Goal: Transaction & Acquisition: Purchase product/service

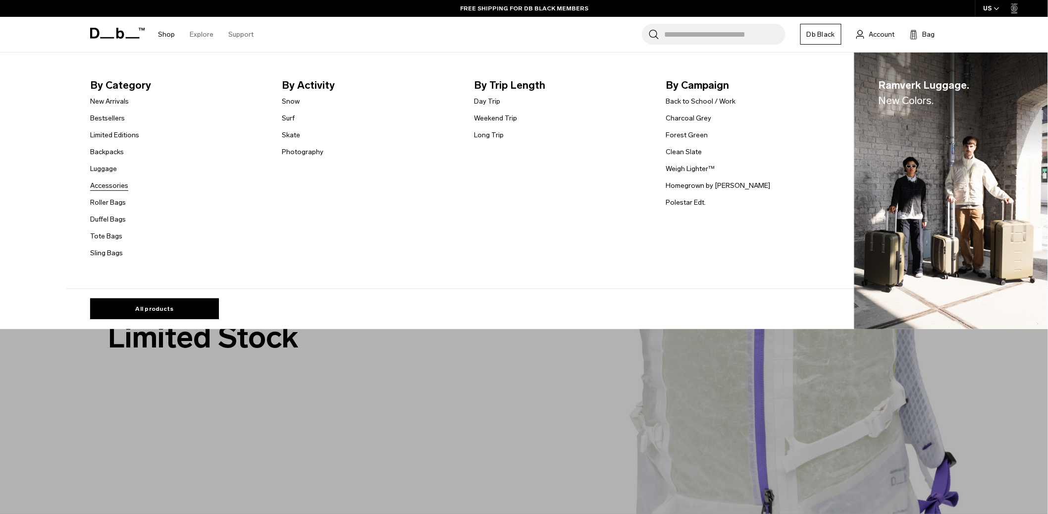
click at [116, 186] on link "Accessories" at bounding box center [109, 185] width 38 height 10
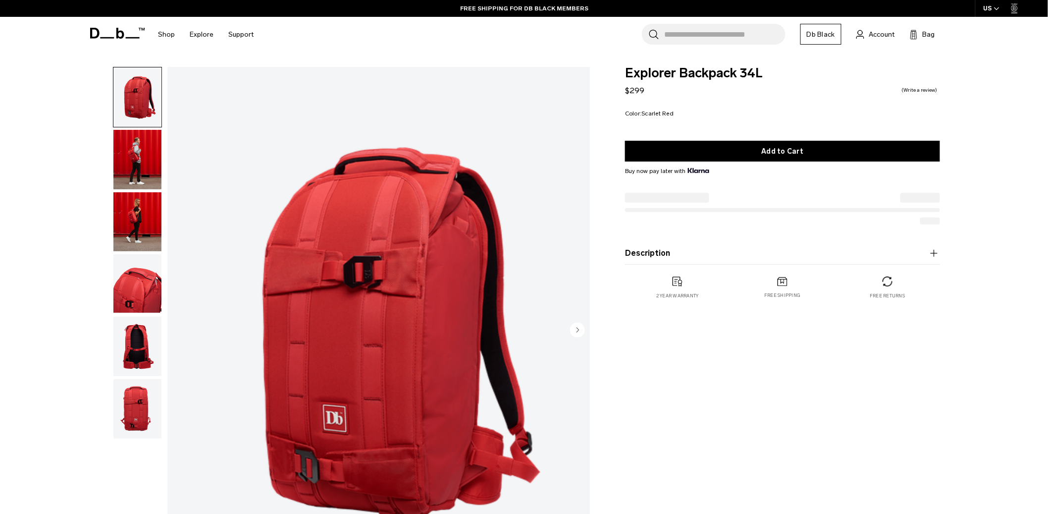
click at [134, 155] on img "button" at bounding box center [137, 159] width 48 height 59
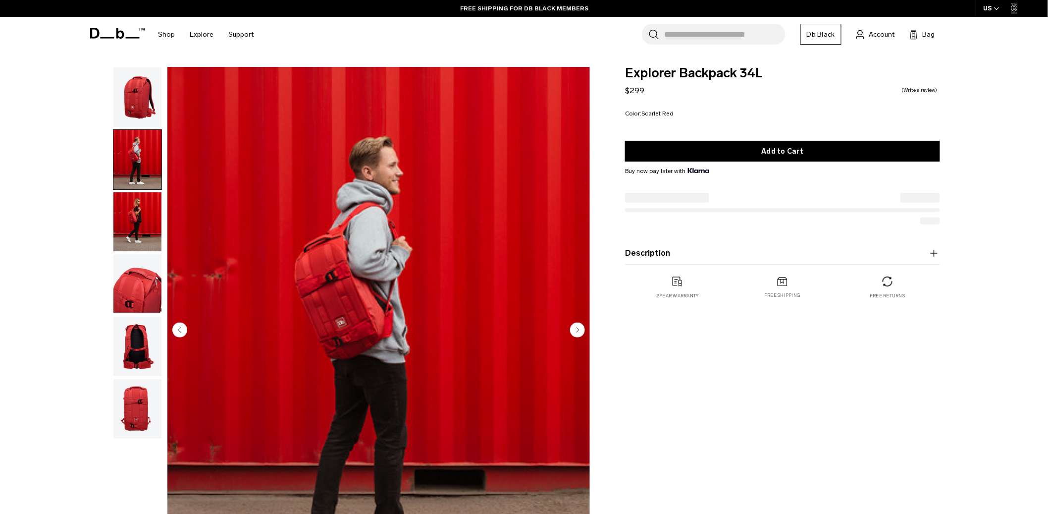
click at [129, 215] on img "button" at bounding box center [137, 221] width 48 height 59
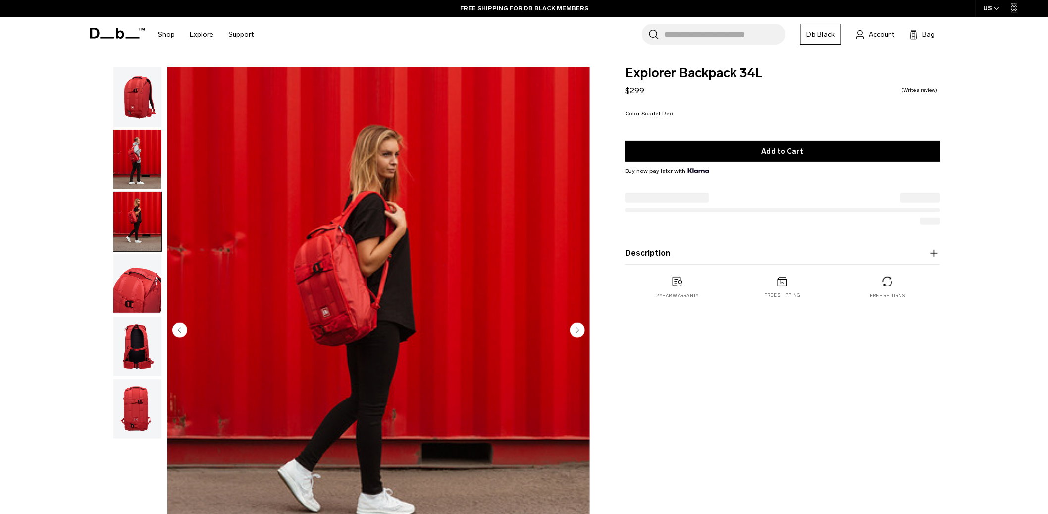
click at [143, 288] on img "button" at bounding box center [137, 283] width 48 height 59
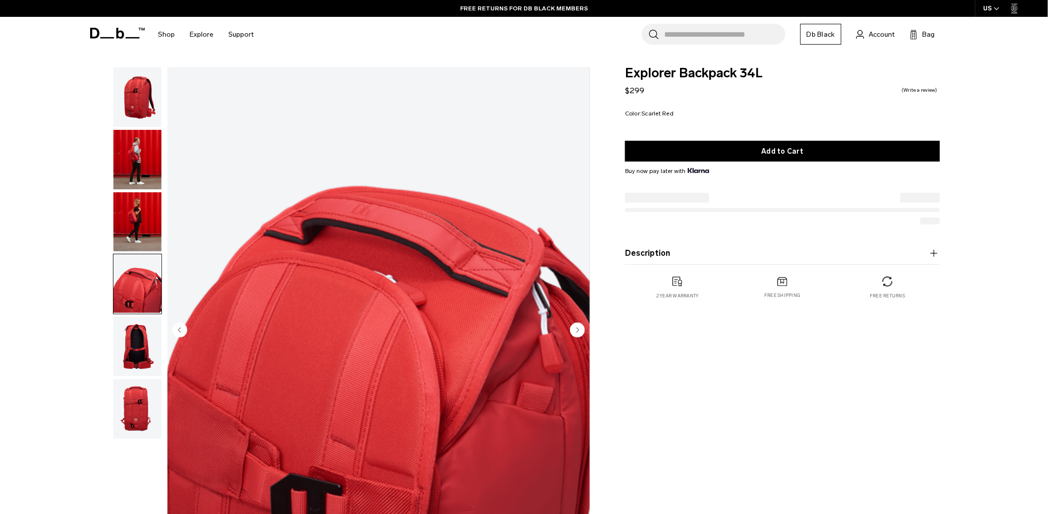
click at [149, 352] on img "button" at bounding box center [137, 345] width 48 height 59
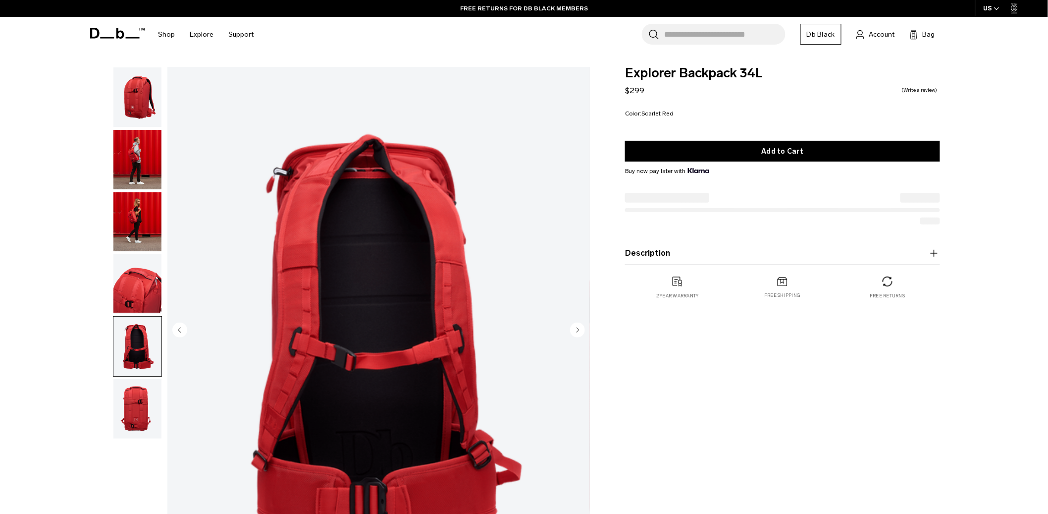
click at [145, 402] on img "button" at bounding box center [137, 408] width 48 height 59
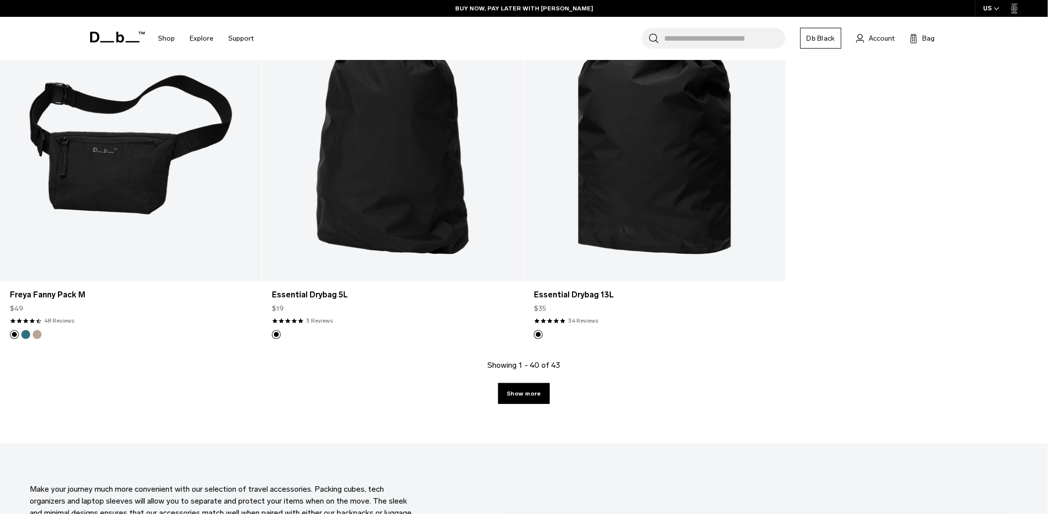
scroll to position [4010, 0]
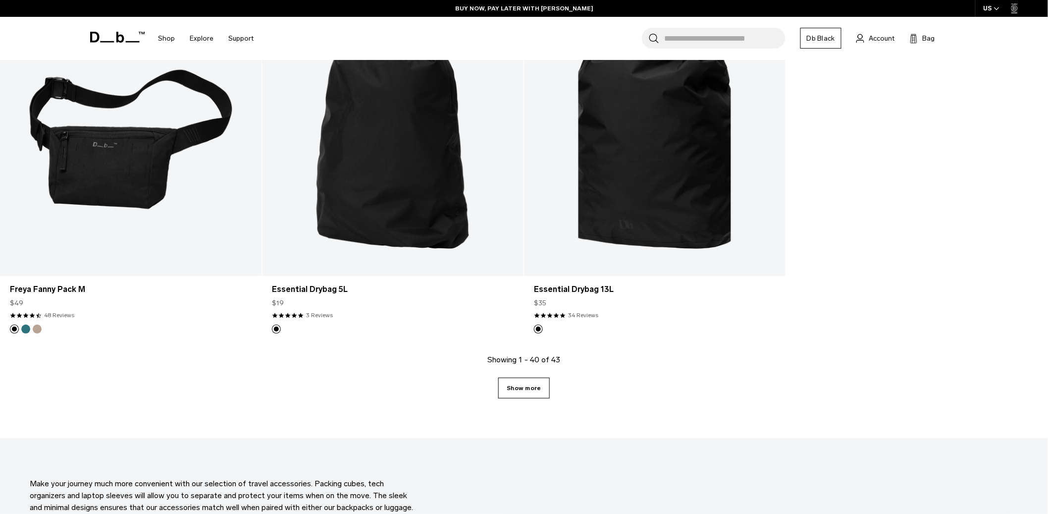
click at [545, 394] on link "Show more" at bounding box center [523, 387] width 51 height 21
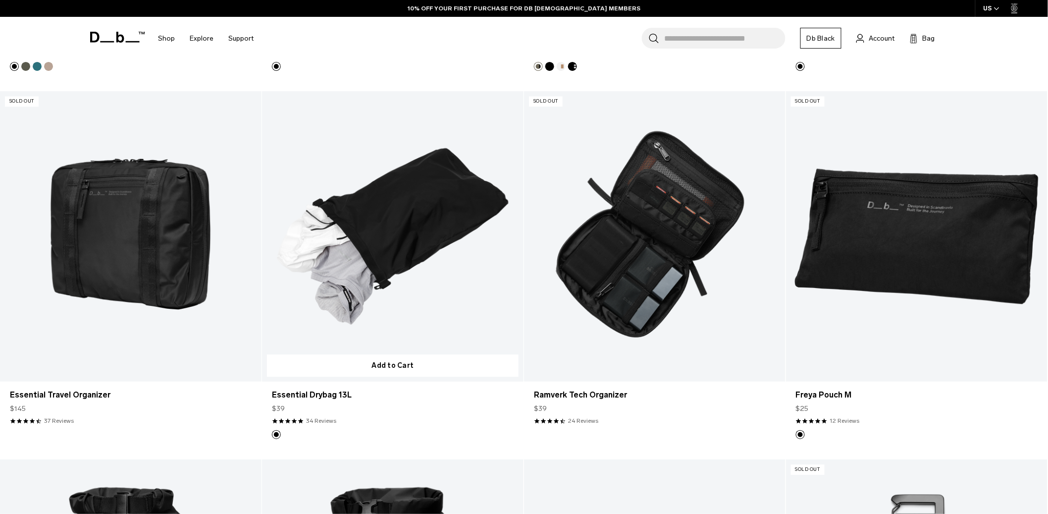
scroll to position [2420, 0]
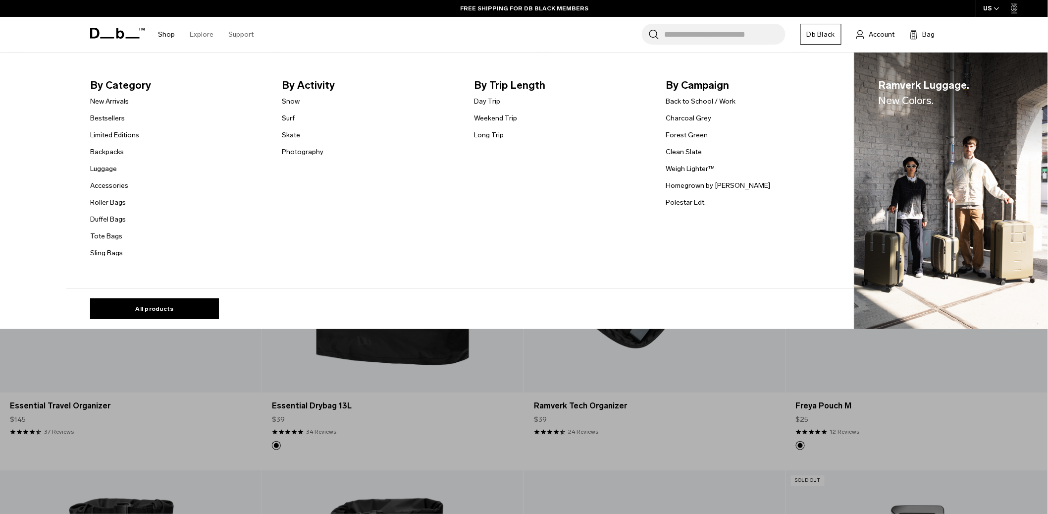
click at [162, 32] on link "Shop" at bounding box center [166, 34] width 17 height 35
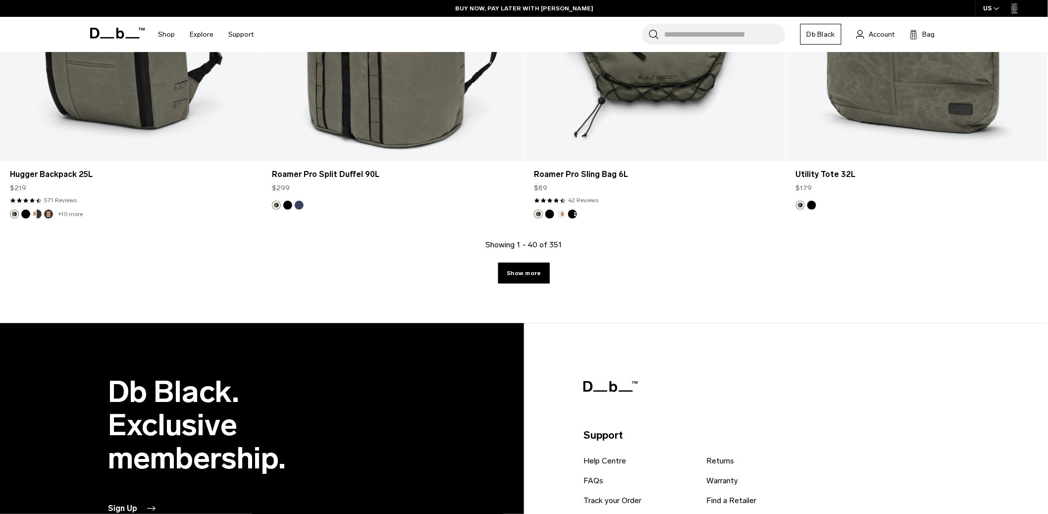
scroll to position [4123, 0]
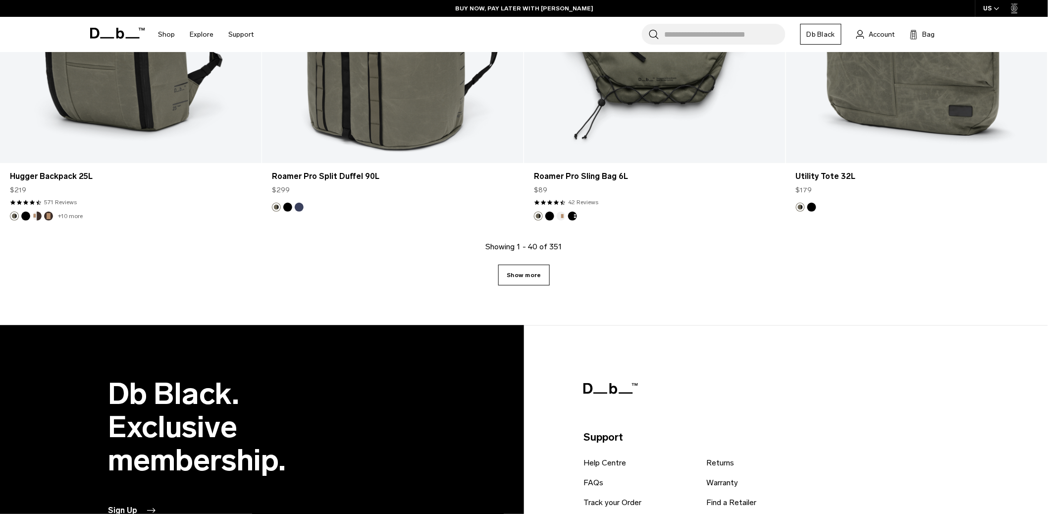
click at [519, 279] on link "Show more" at bounding box center [523, 274] width 51 height 21
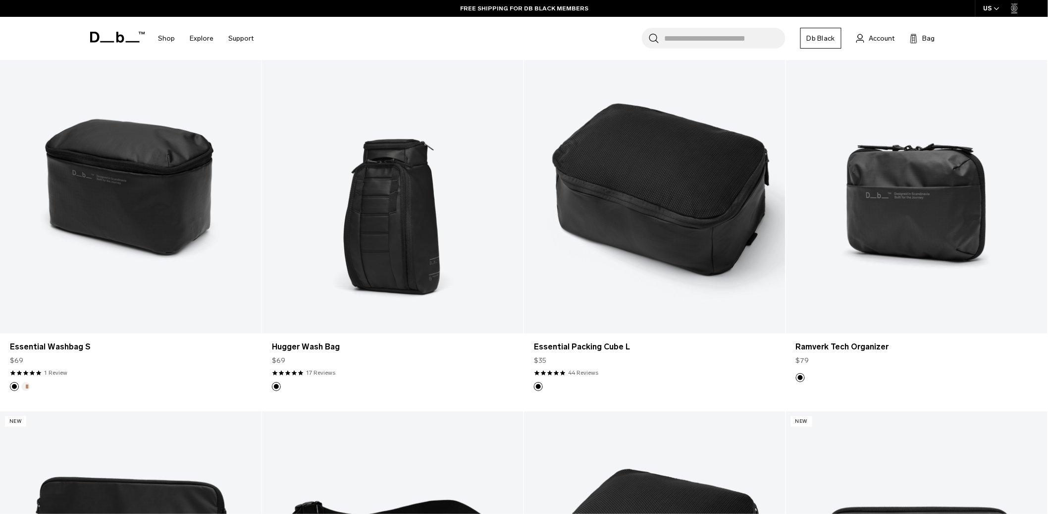
scroll to position [6541, 0]
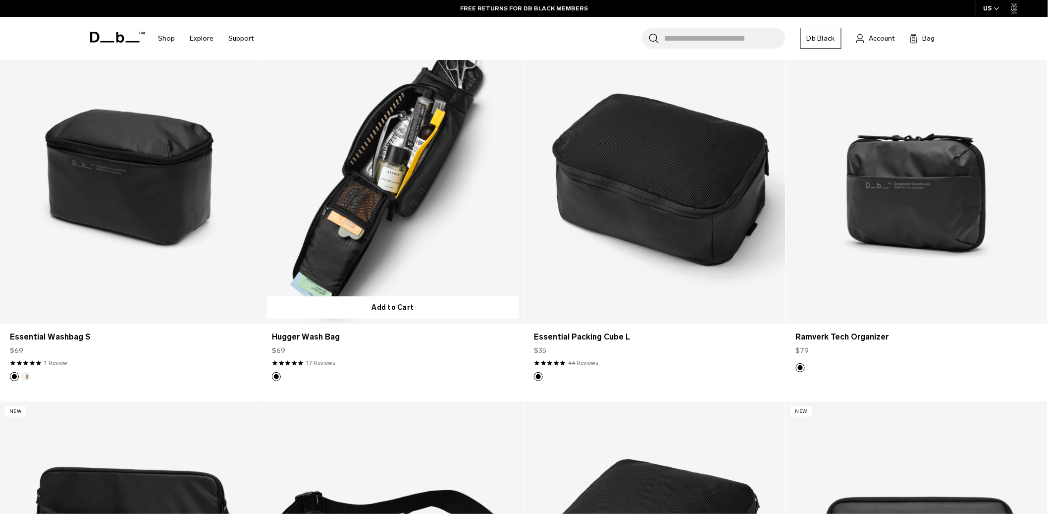
click at [474, 383] on article "Add to Cart Hugger Wash Bag $69 4.8 star rating 17 Reviews" at bounding box center [393, 217] width 262 height 368
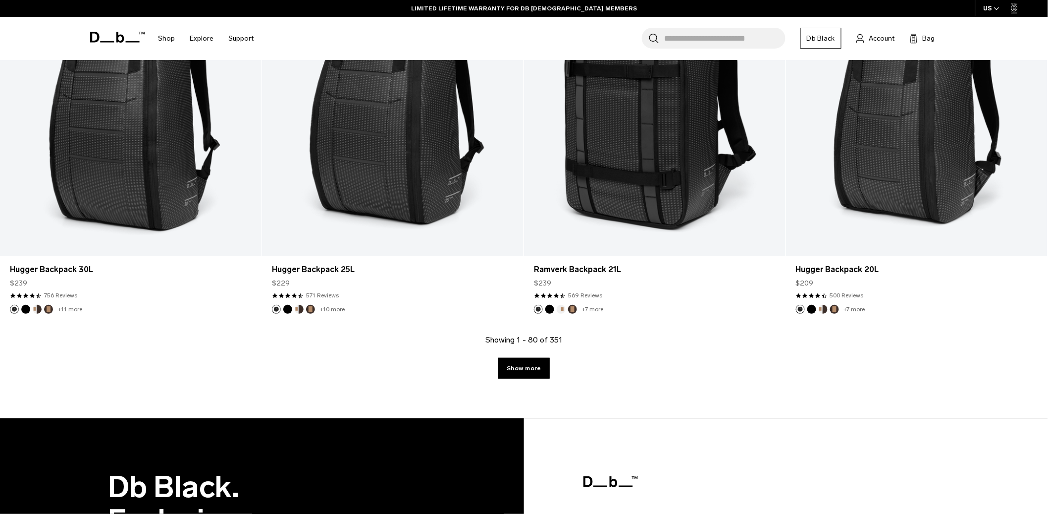
scroll to position [7720, 0]
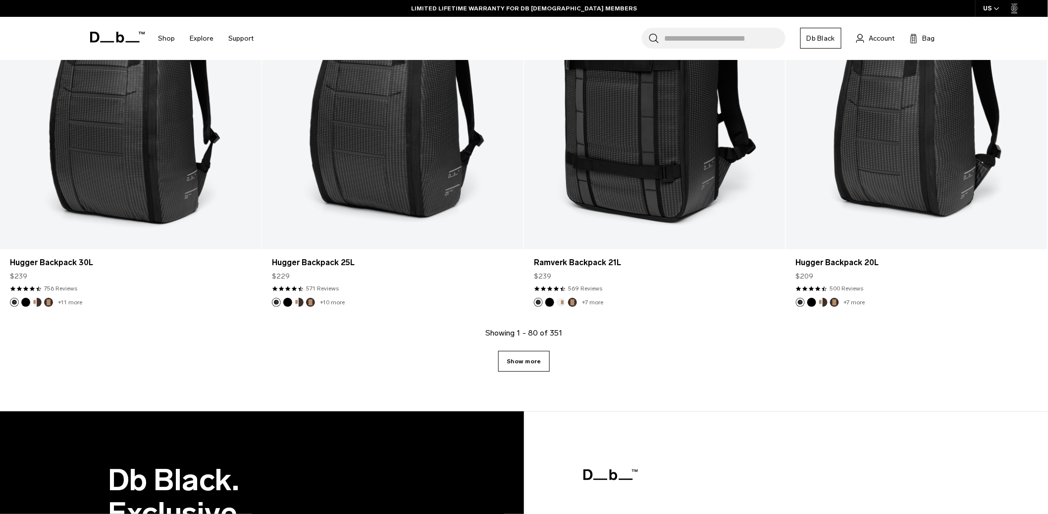
click at [511, 363] on link "Show more" at bounding box center [523, 361] width 51 height 21
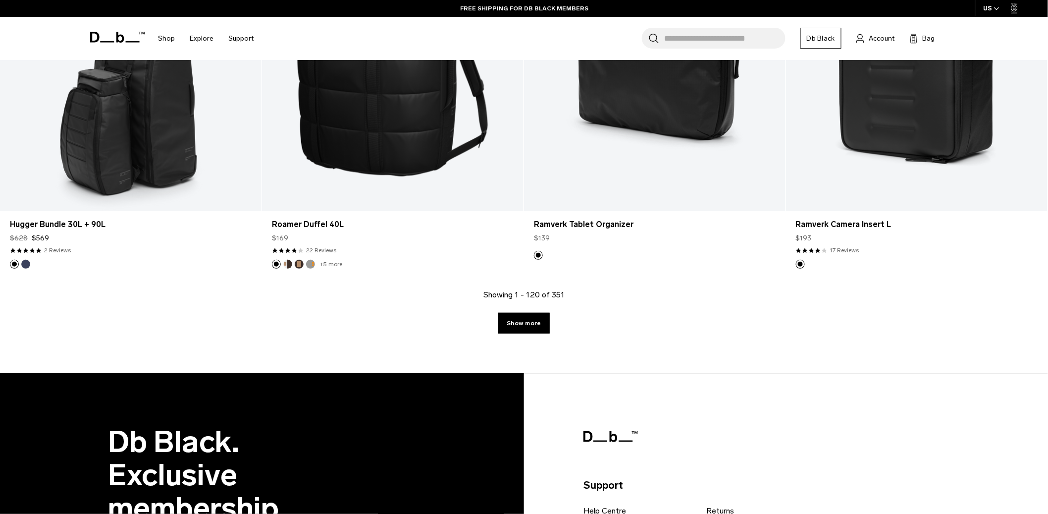
scroll to position [11443, 0]
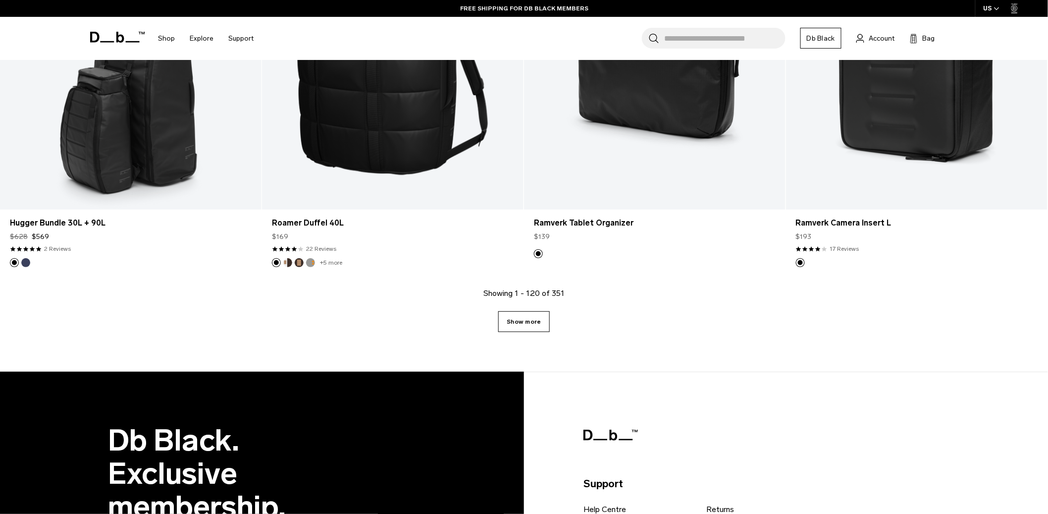
click at [525, 325] on link "Show more" at bounding box center [523, 321] width 51 height 21
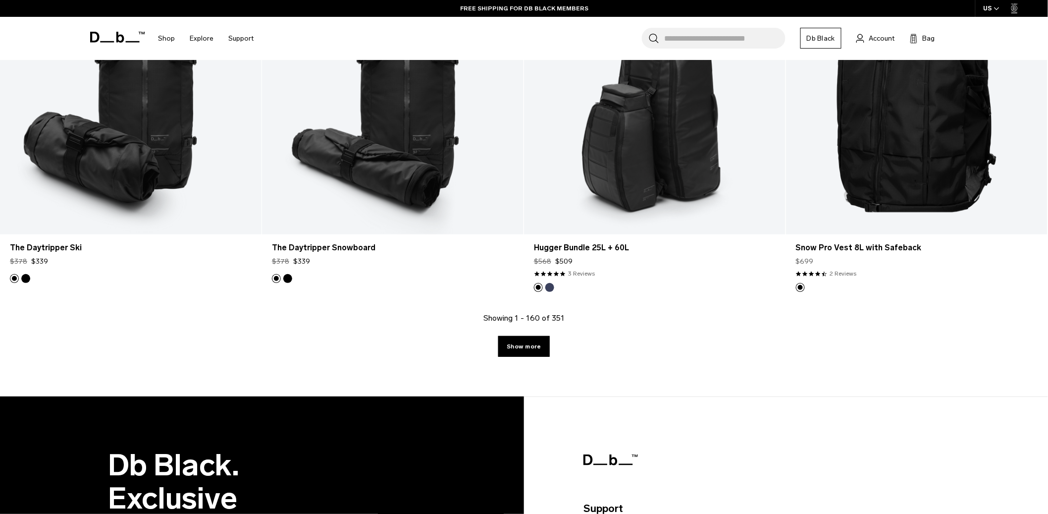
scroll to position [15102, 0]
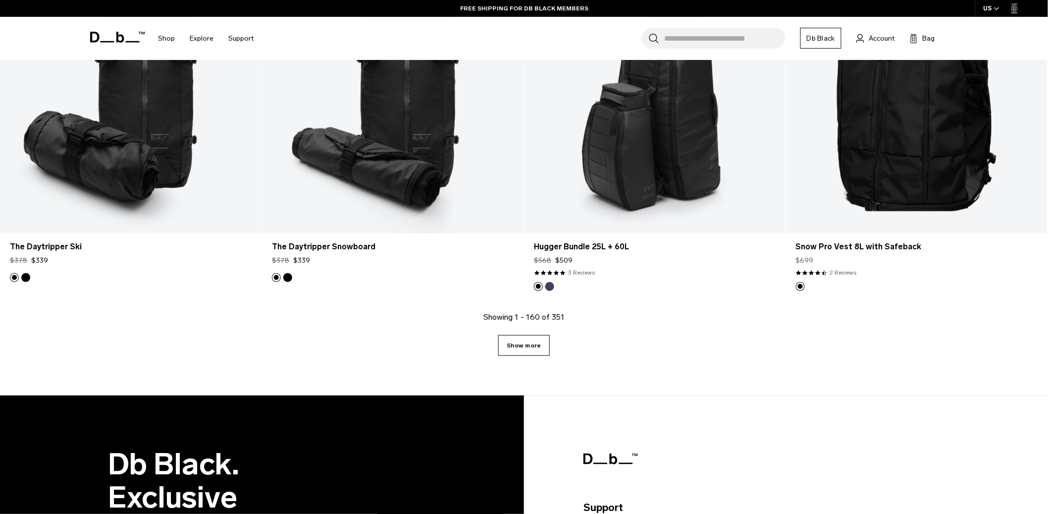
click at [538, 346] on link "Show more" at bounding box center [523, 345] width 51 height 21
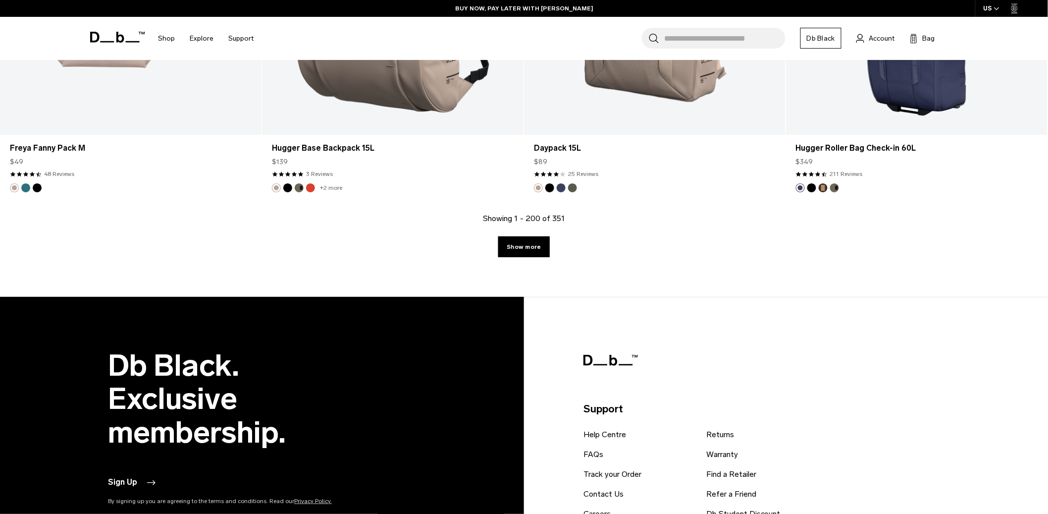
scroll to position [18888, 0]
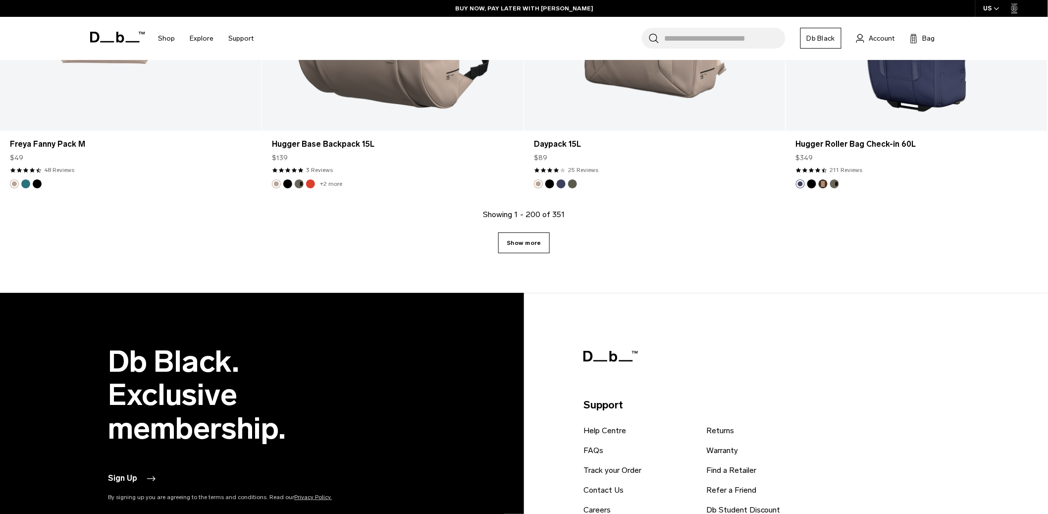
click at [544, 249] on link "Show more" at bounding box center [523, 242] width 51 height 21
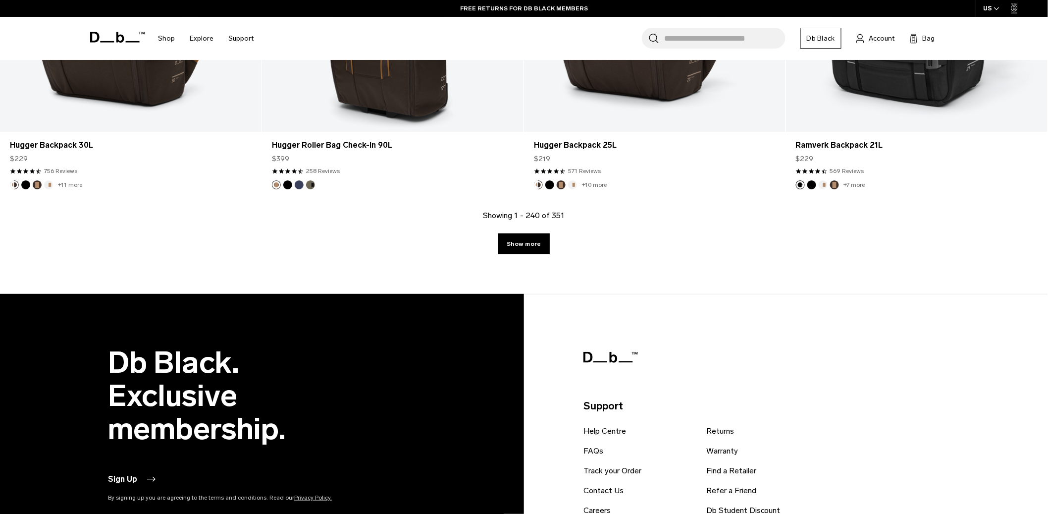
scroll to position [22566, 0]
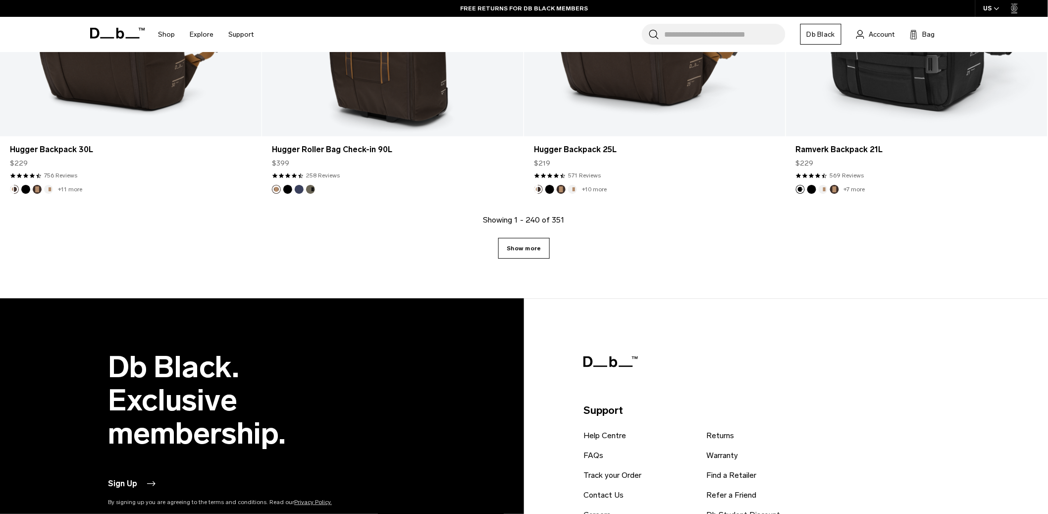
click at [541, 256] on link "Show more" at bounding box center [523, 248] width 51 height 21
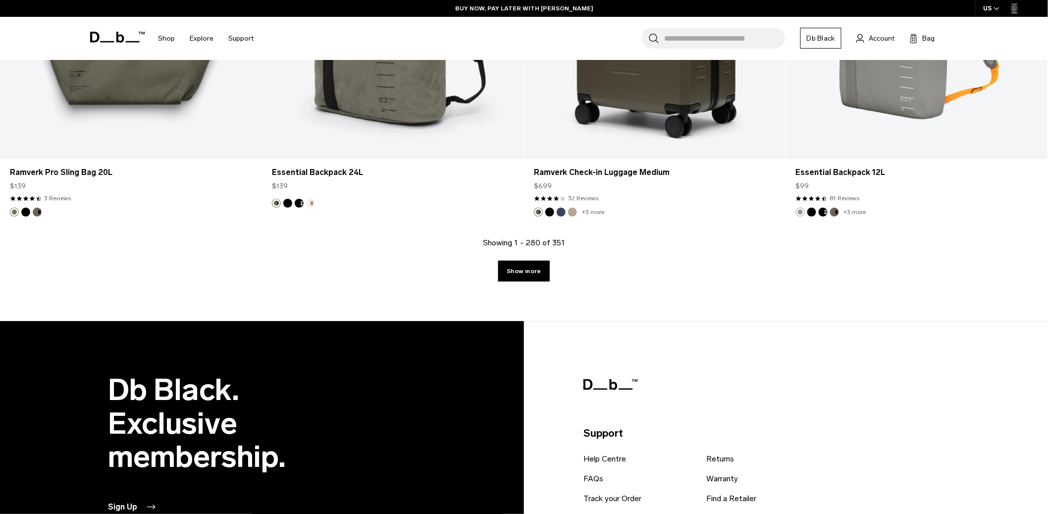
scroll to position [26231, 0]
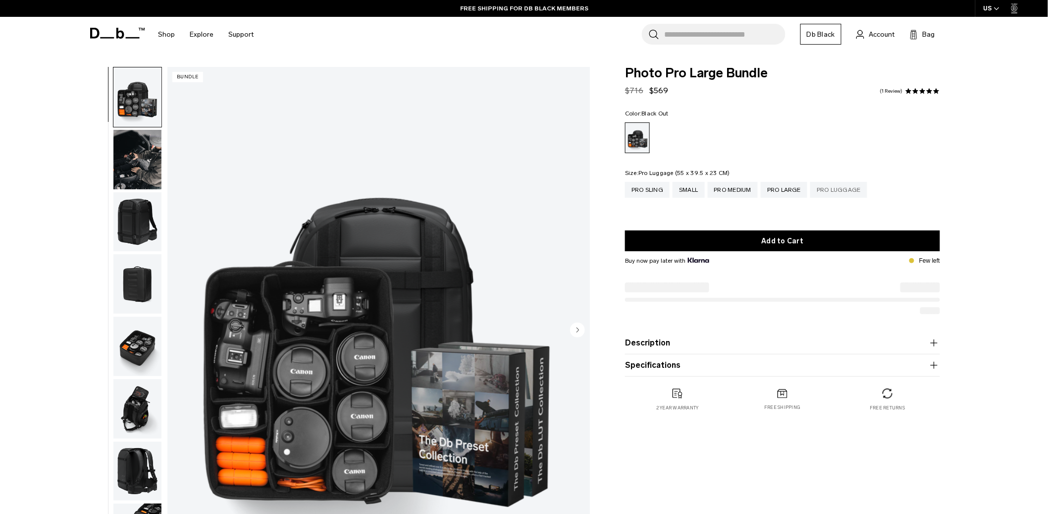
click at [830, 191] on div "Pro Luggage" at bounding box center [838, 190] width 57 height 16
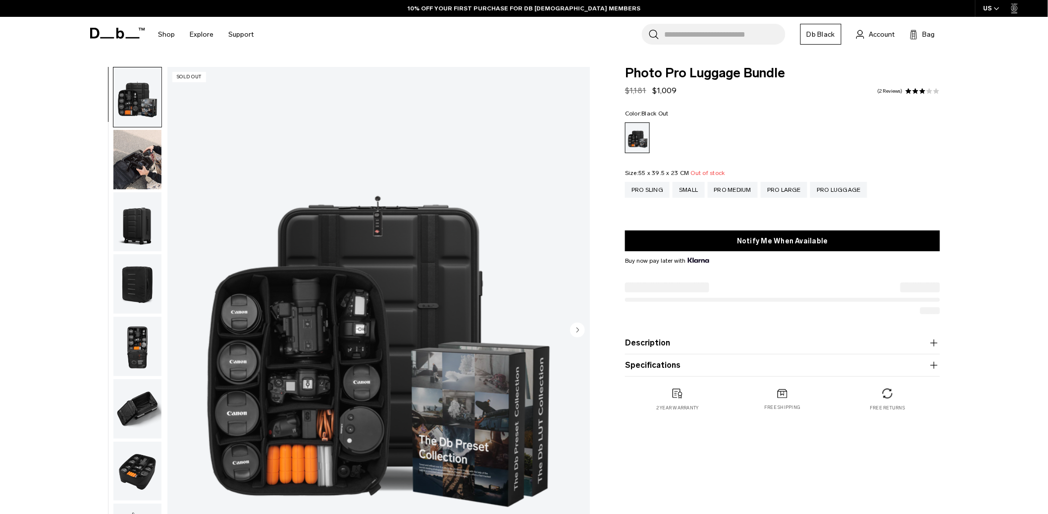
click at [134, 225] on img "button" at bounding box center [137, 221] width 48 height 59
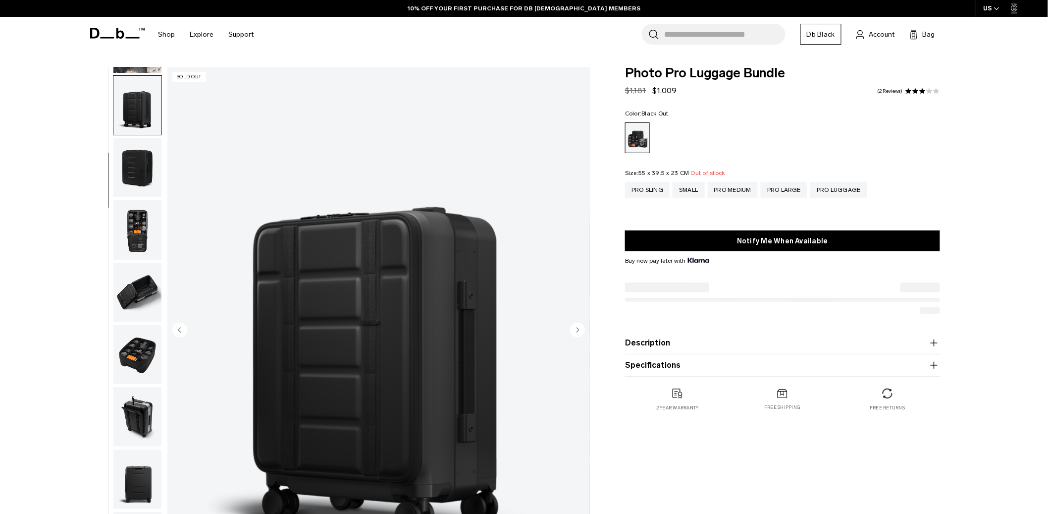
scroll to position [124, 0]
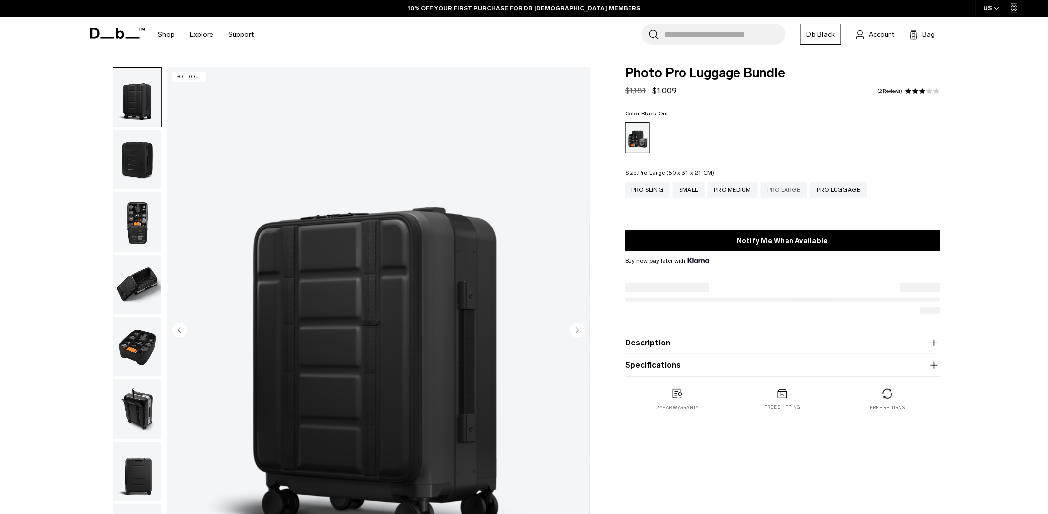
click at [799, 188] on div "Pro Large" at bounding box center [784, 190] width 47 height 16
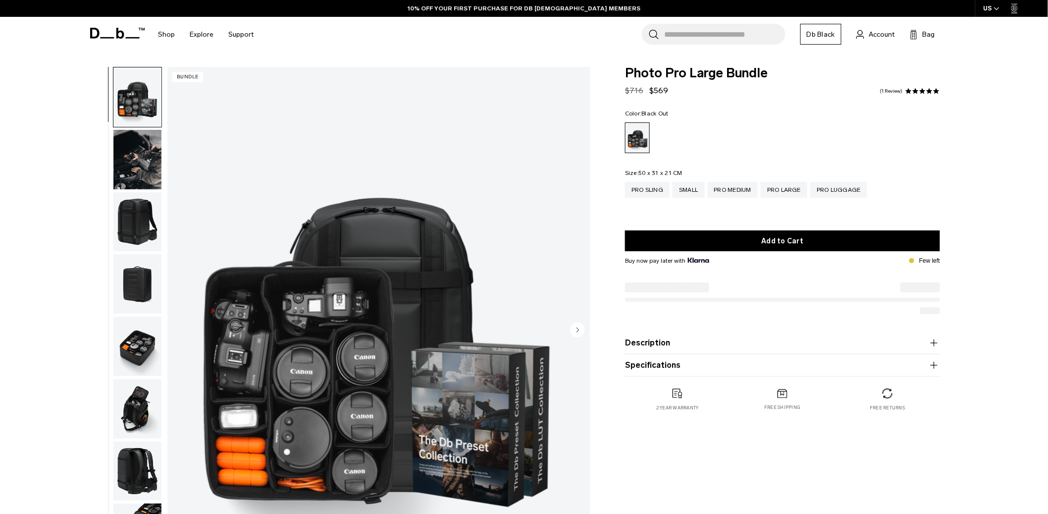
click at [138, 237] on img "button" at bounding box center [137, 221] width 48 height 59
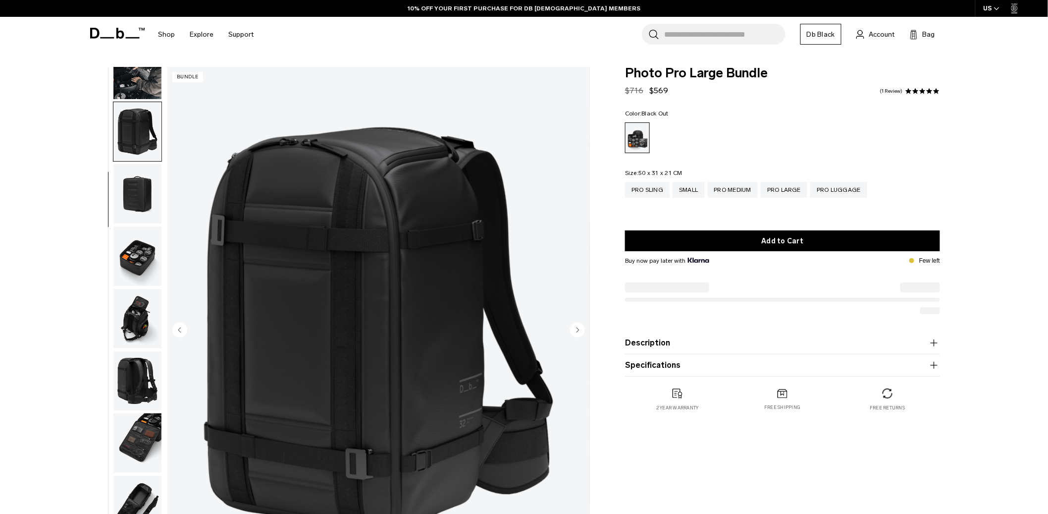
scroll to position [93, 0]
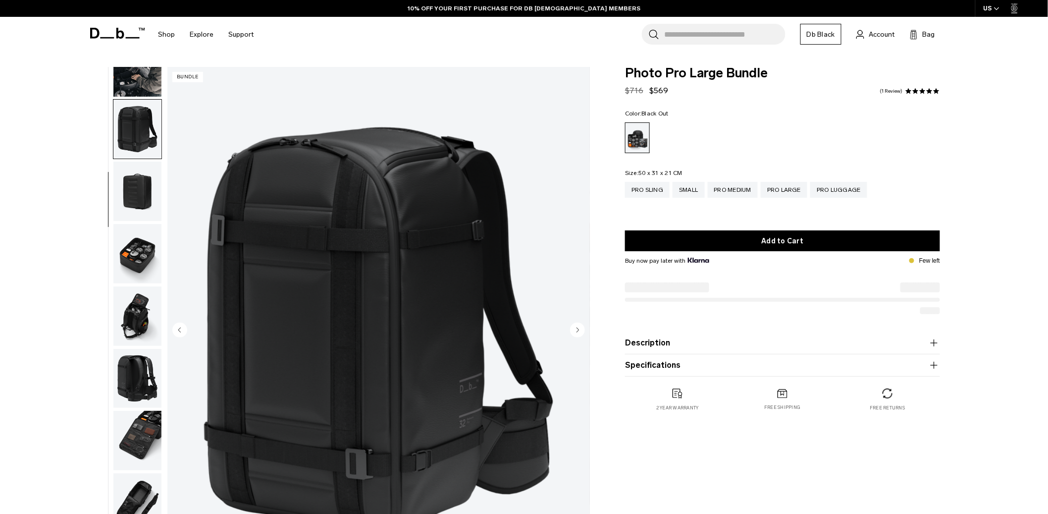
click at [137, 259] on img "button" at bounding box center [137, 253] width 48 height 59
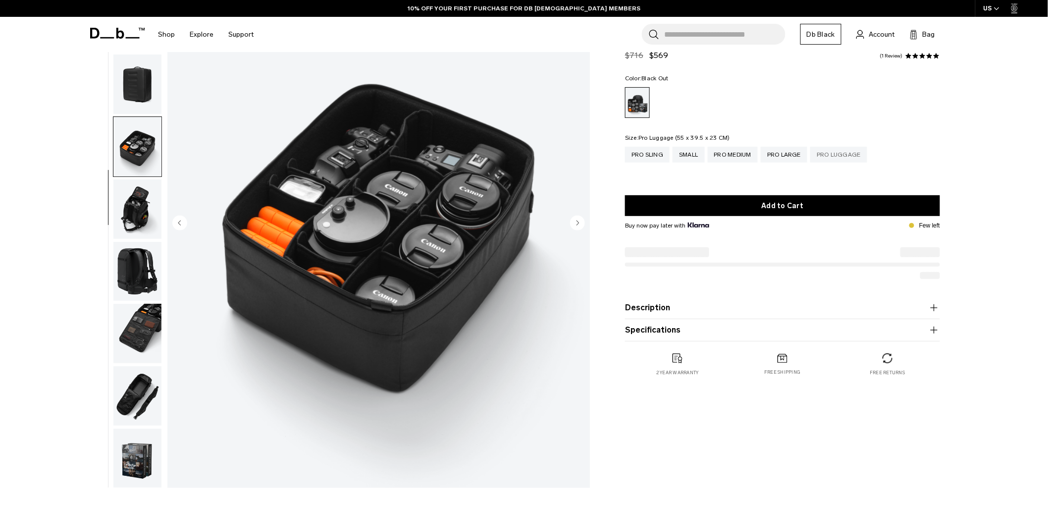
scroll to position [120, 0]
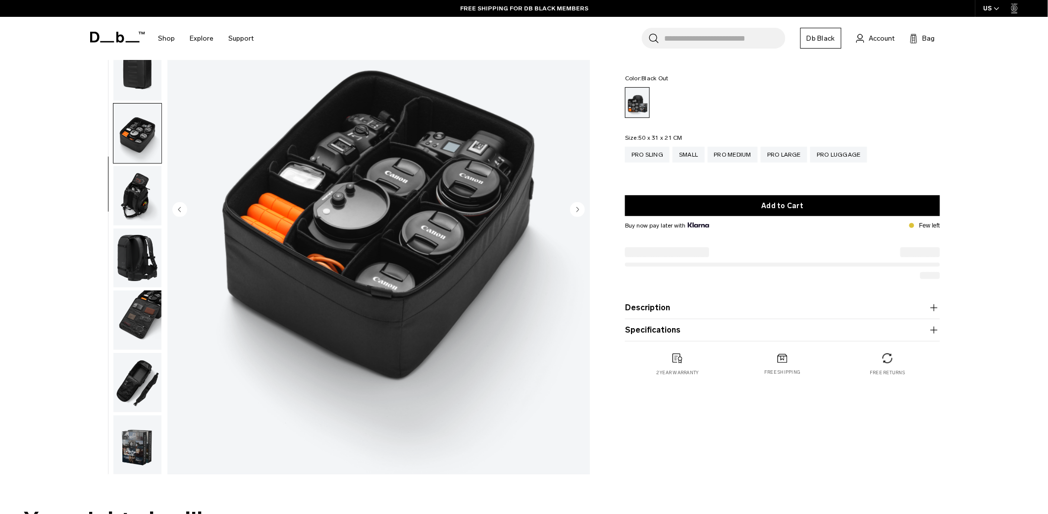
click at [138, 260] on img "button" at bounding box center [137, 257] width 48 height 59
